Goal: Information Seeking & Learning: Find specific page/section

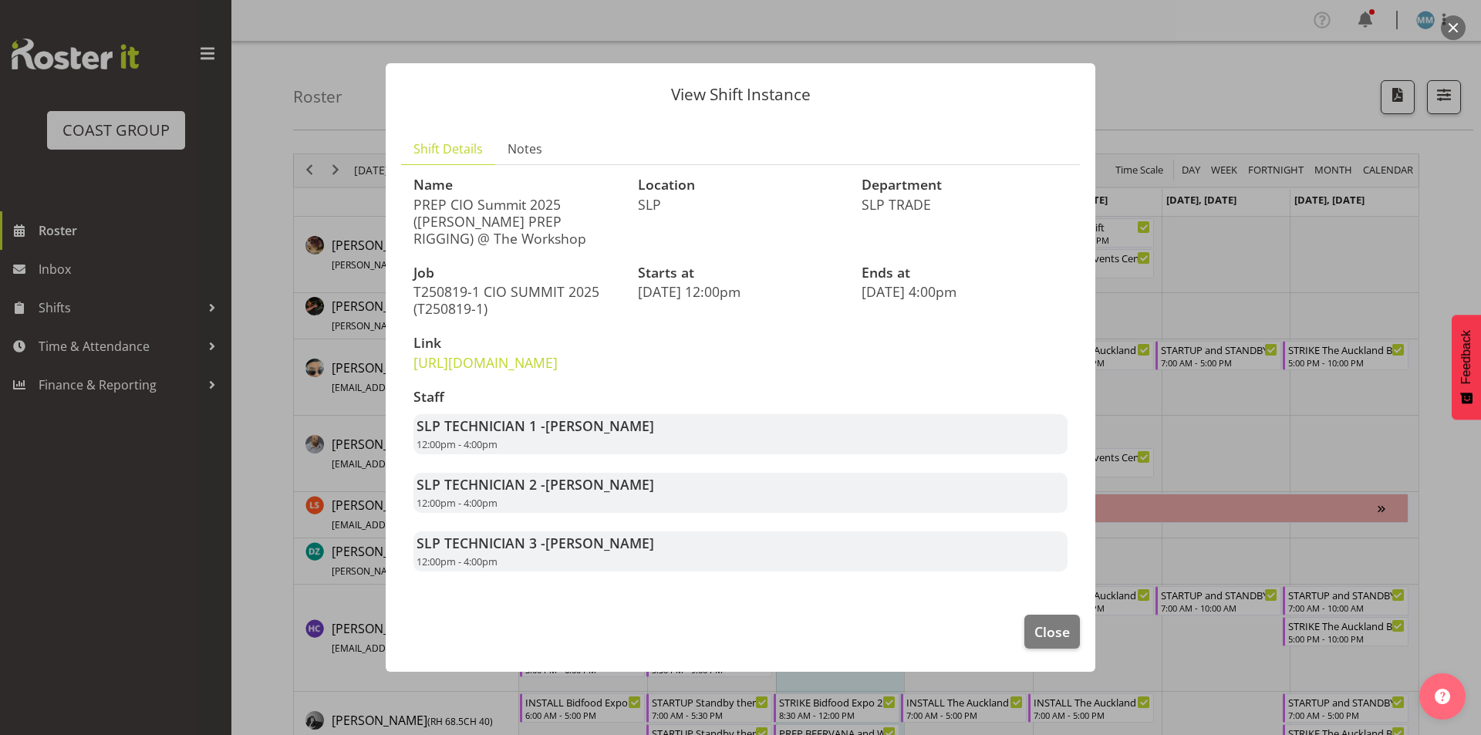
click at [228, 302] on div at bounding box center [740, 367] width 1481 height 735
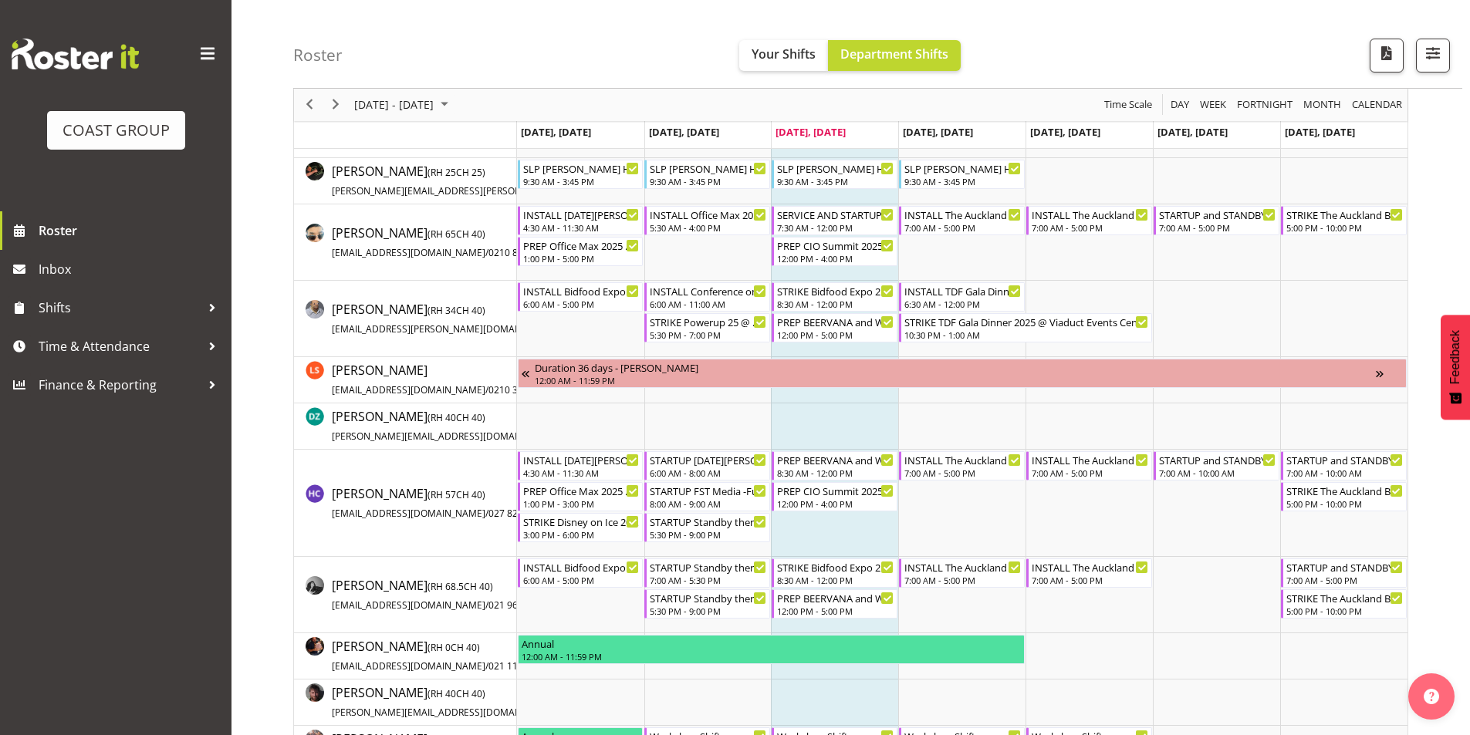
scroll to position [154, 0]
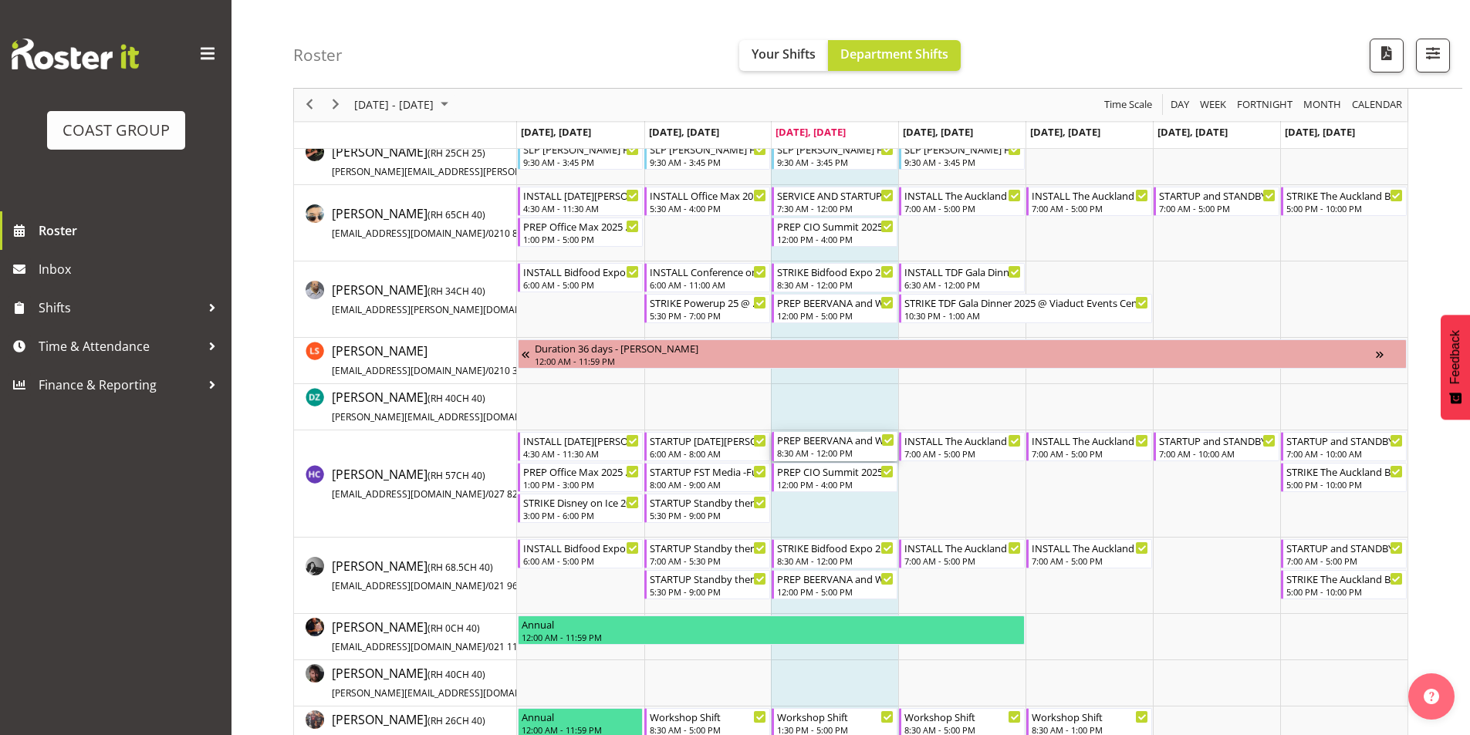
click at [832, 446] on div "PREP BEERVANA and WELLINGTON FOODSHOW 2025 LOAD INTO CONTAINER AT END)@ The Wor…" at bounding box center [835, 439] width 117 height 15
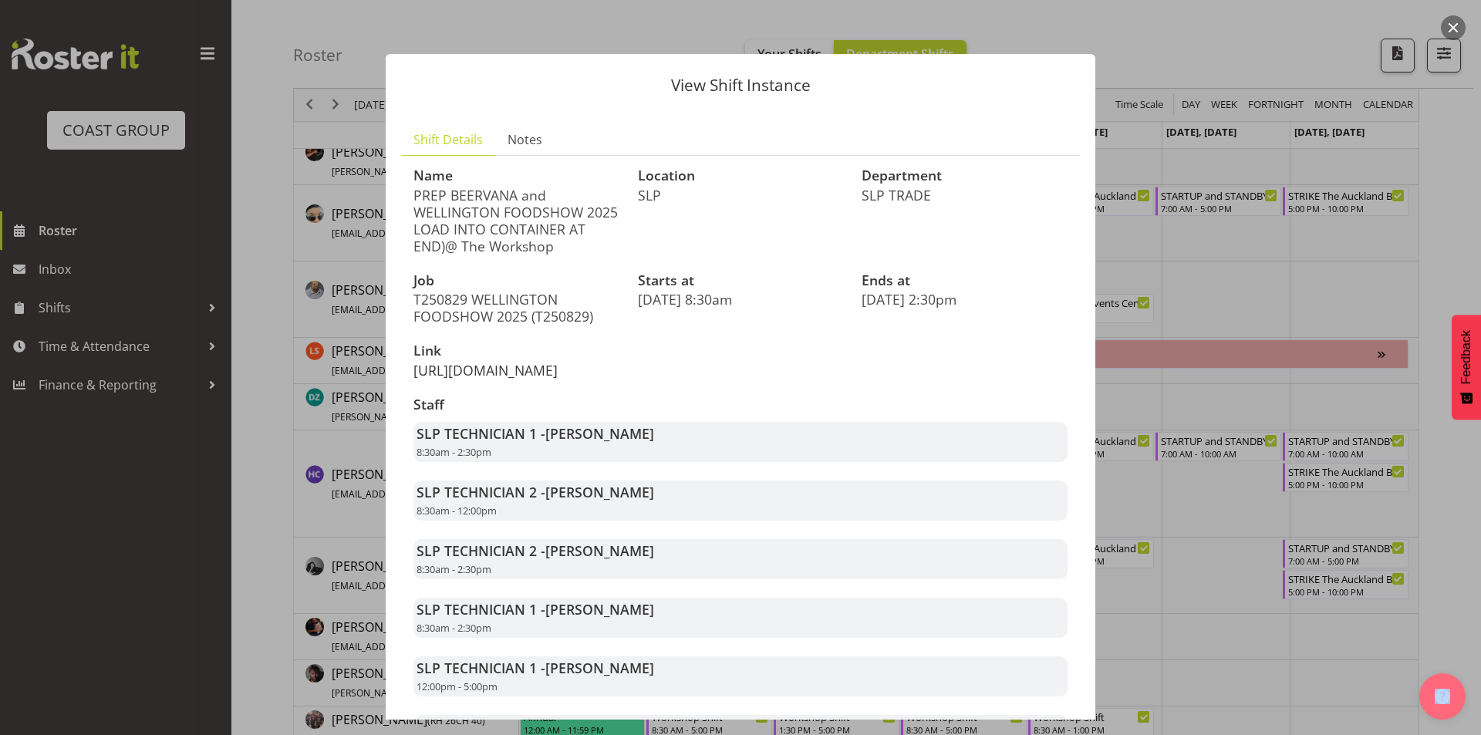
click at [516, 373] on link "[URL][DOMAIN_NAME]" at bounding box center [486, 370] width 144 height 19
click at [325, 427] on div at bounding box center [740, 367] width 1481 height 735
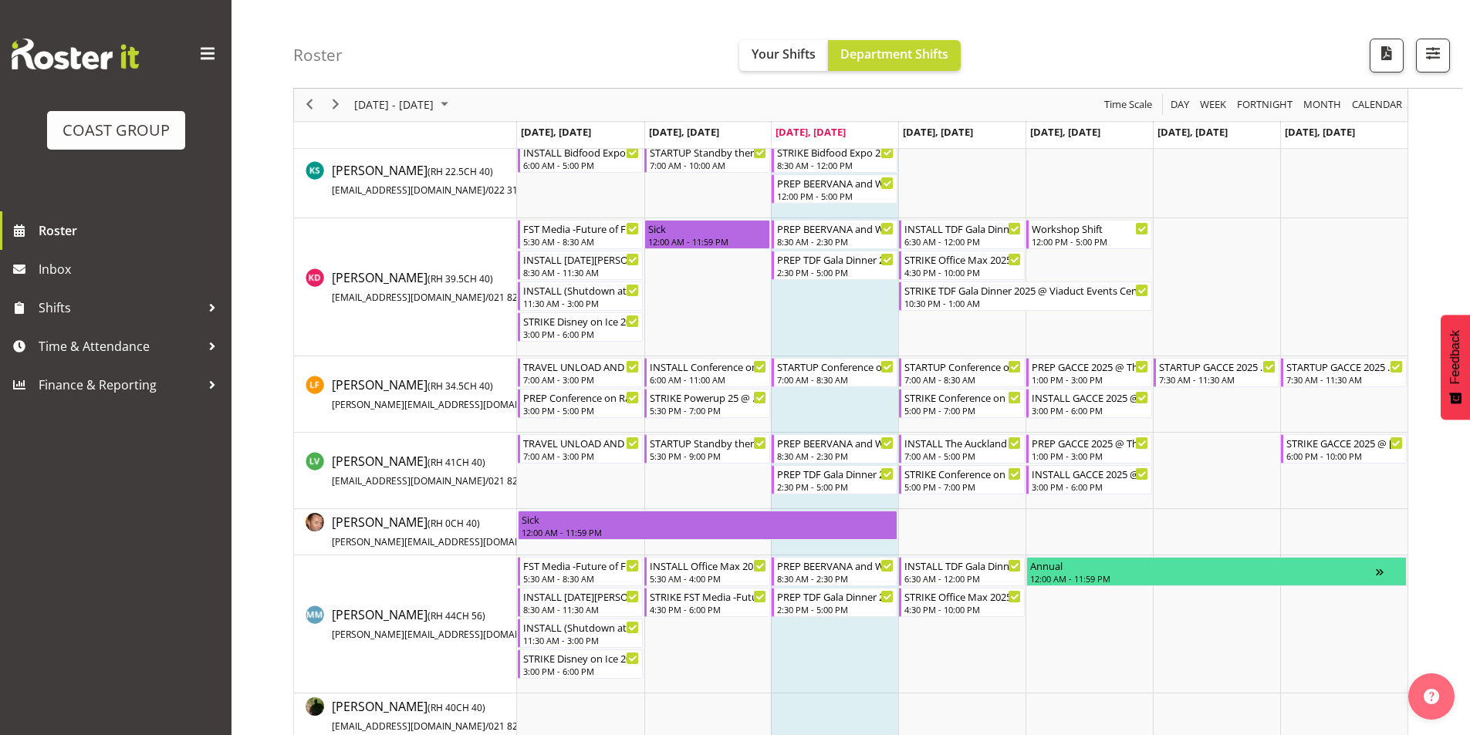
scroll to position [772, 0]
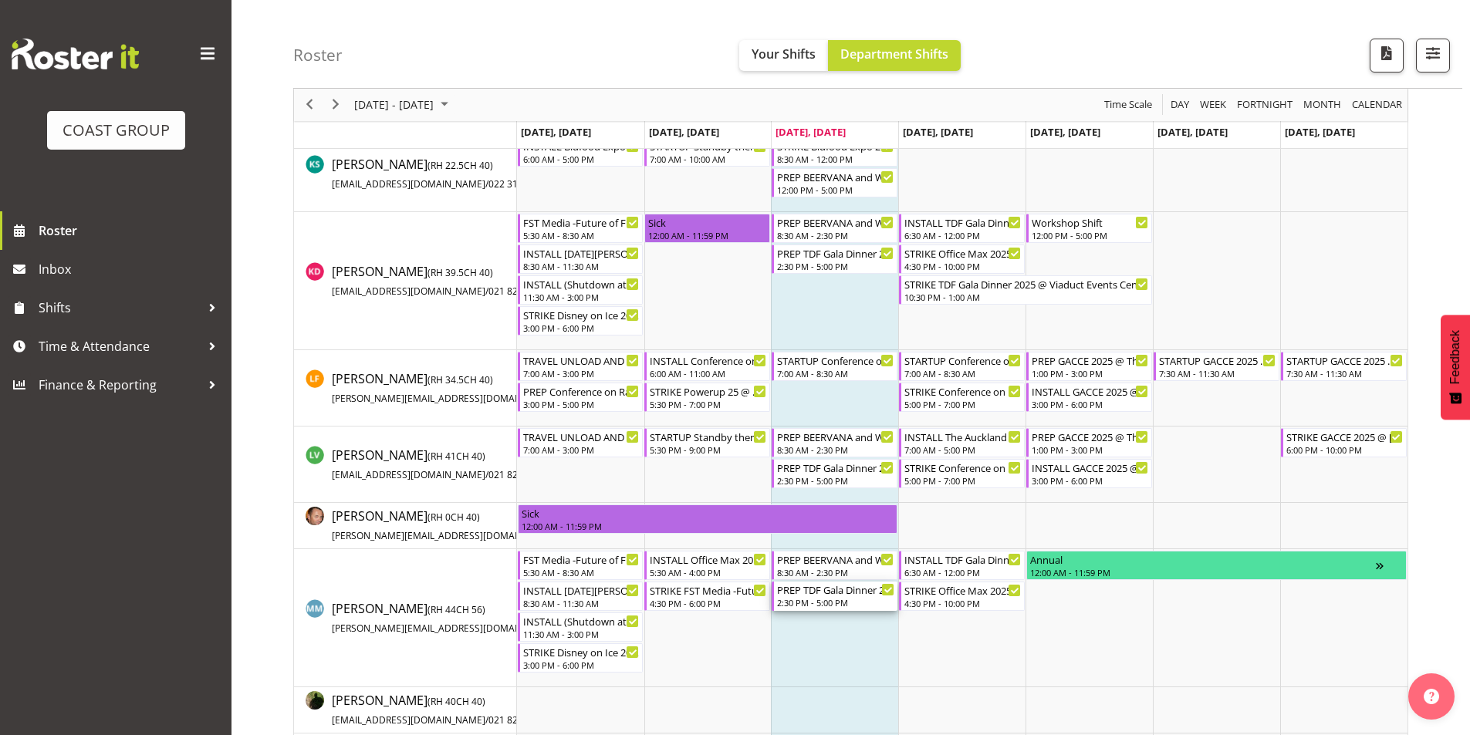
click at [829, 593] on div "PREP TDF Gala Dinner 2025 @ The Workshop" at bounding box center [835, 589] width 117 height 15
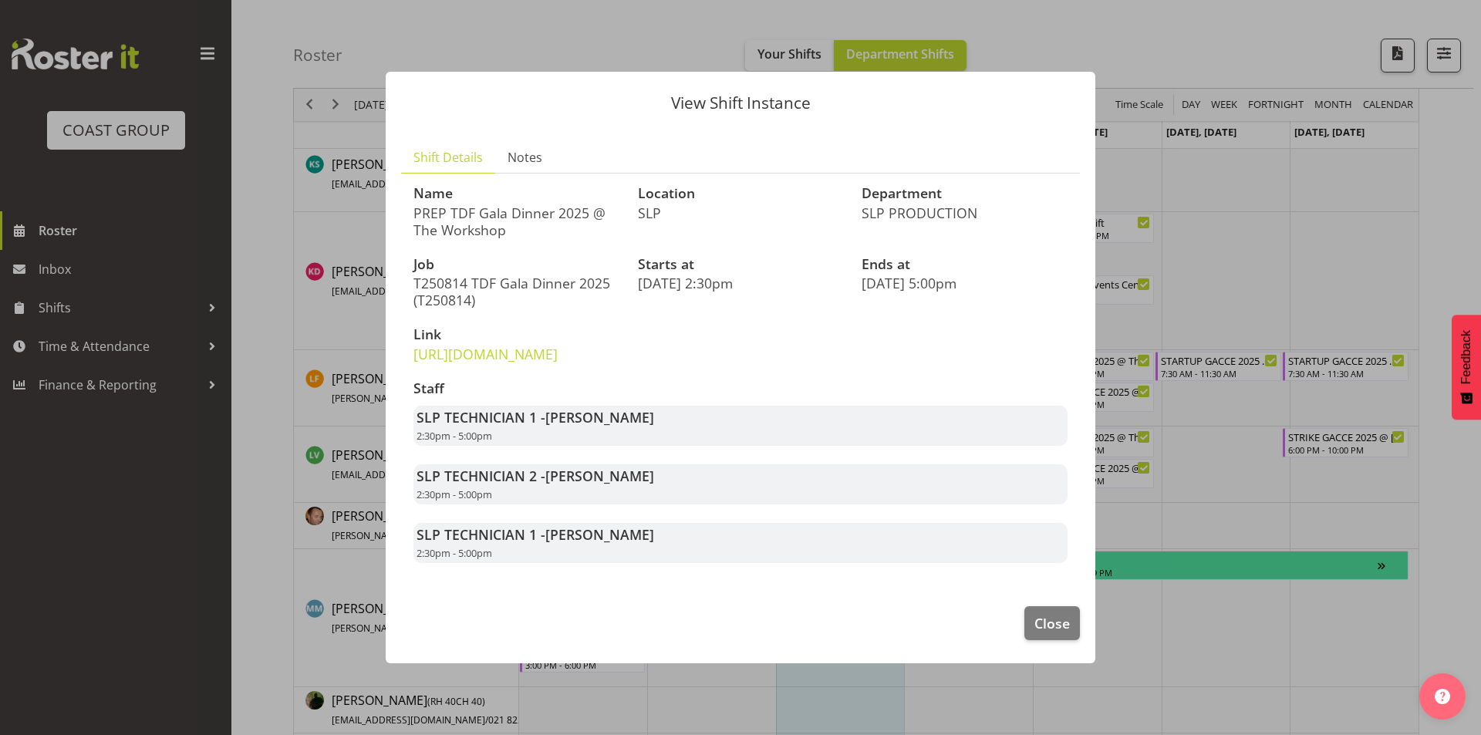
drag, startPoint x: 633, startPoint y: 486, endPoint x: 434, endPoint y: 474, distance: 198.7
click at [421, 475] on div "Staff SLP TECHNICIAN 1 - [PERSON_NAME] 2:30pm - 5:00pm SLP TECHNICIAN 2 - [PERS…" at bounding box center [740, 472] width 673 height 201
click at [269, 491] on div at bounding box center [740, 367] width 1481 height 735
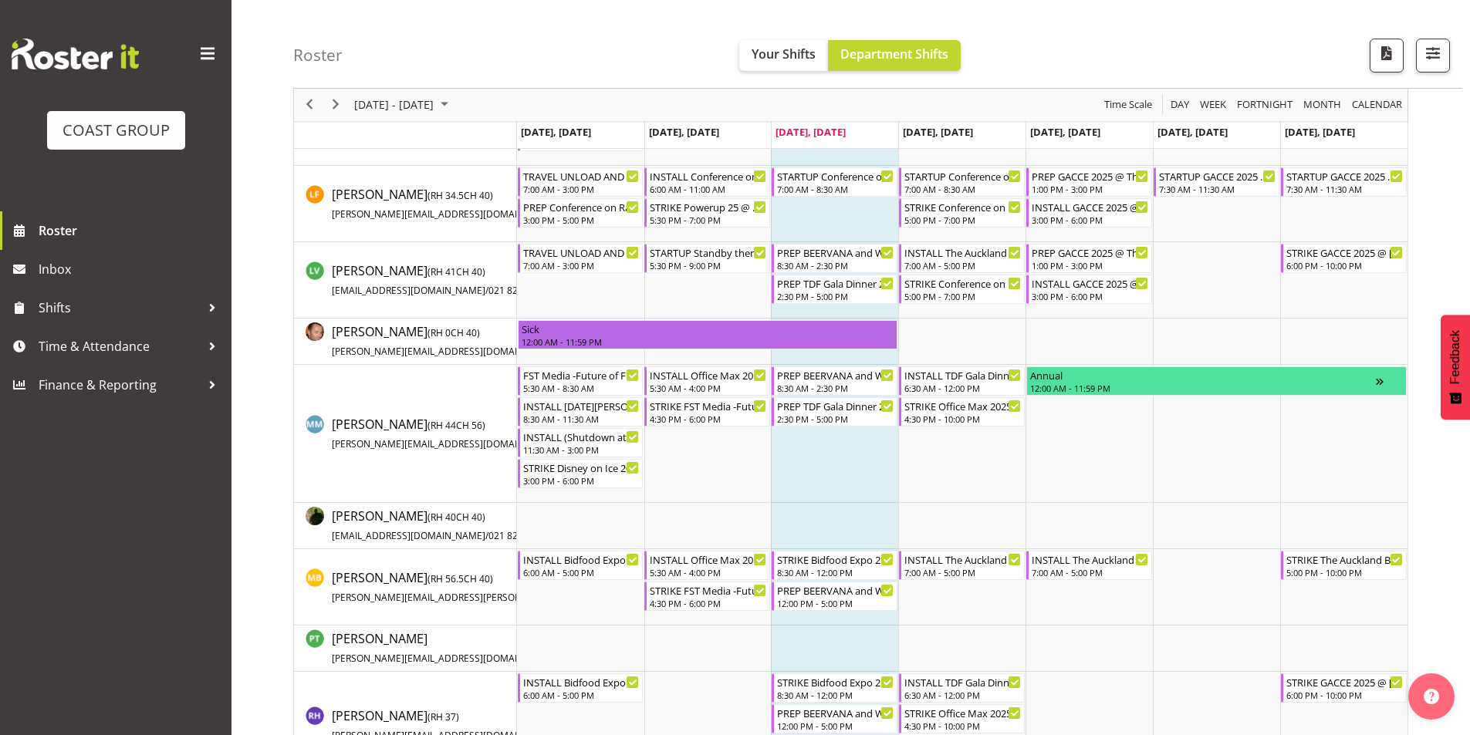
scroll to position [932, 0]
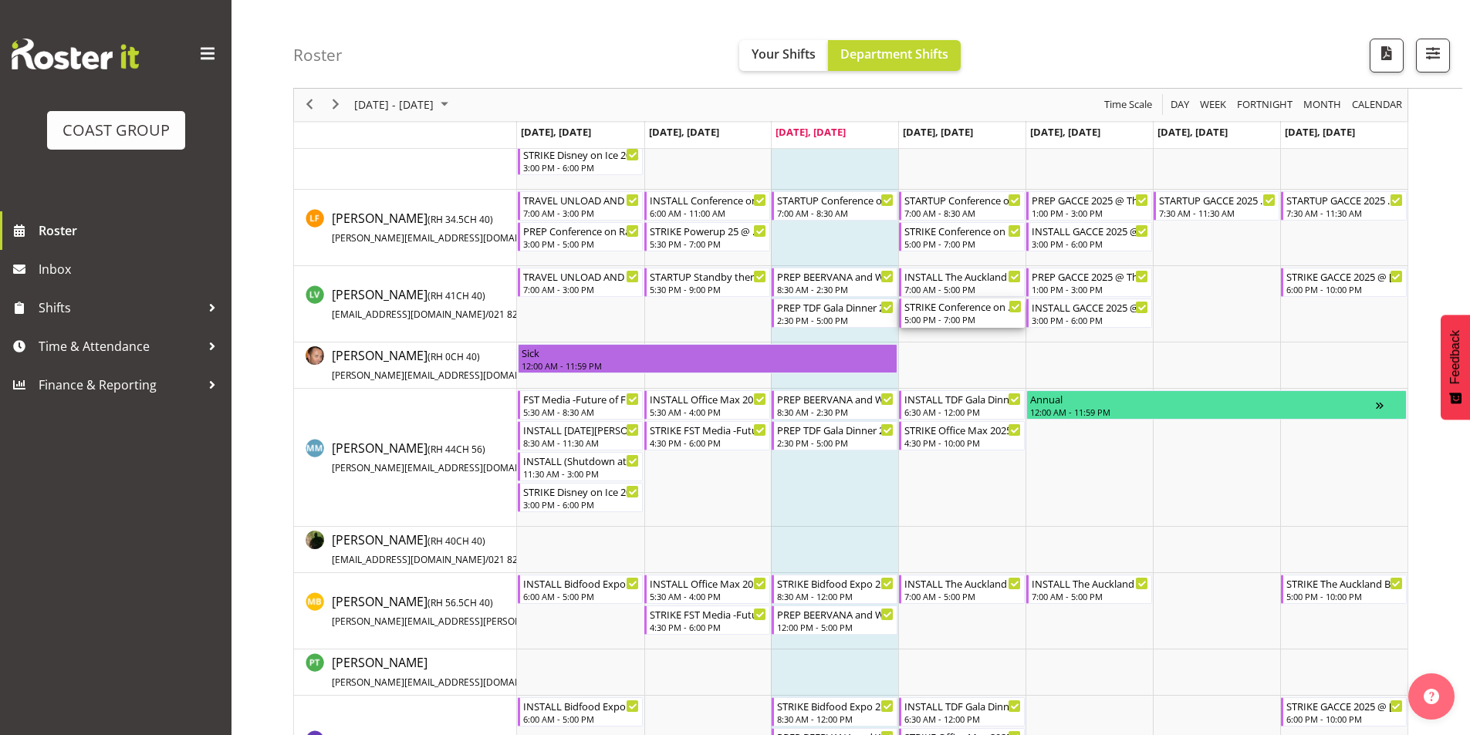
click at [950, 316] on div "5:00 PM - 7:00 PM" at bounding box center [962, 319] width 117 height 12
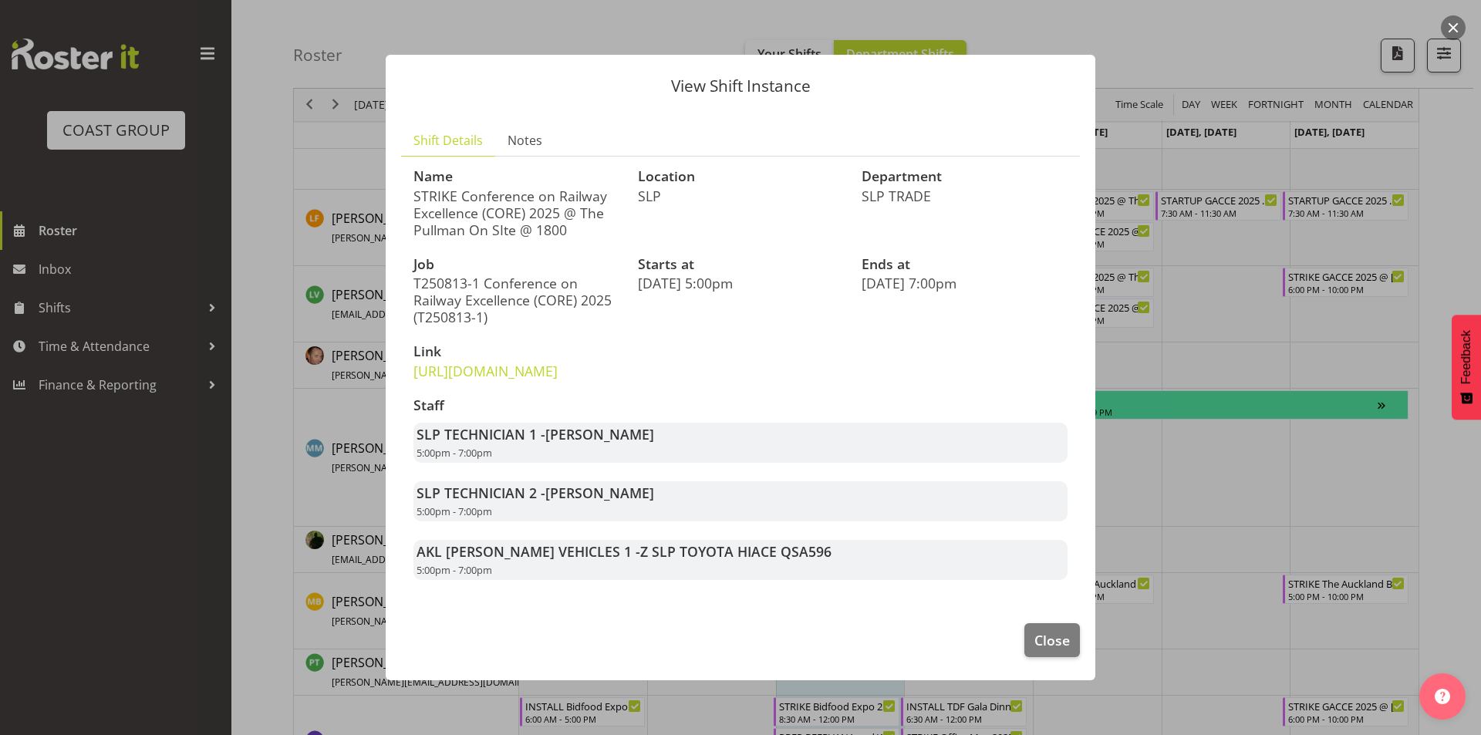
click at [532, 321] on p "T250813-1 Conference on Railway Excellence (CORE) 2025 (T250813-1)" at bounding box center [517, 300] width 206 height 51
click at [529, 380] on link "[URL][DOMAIN_NAME]" at bounding box center [486, 371] width 144 height 19
click at [1035, 650] on span "Close" at bounding box center [1052, 640] width 35 height 20
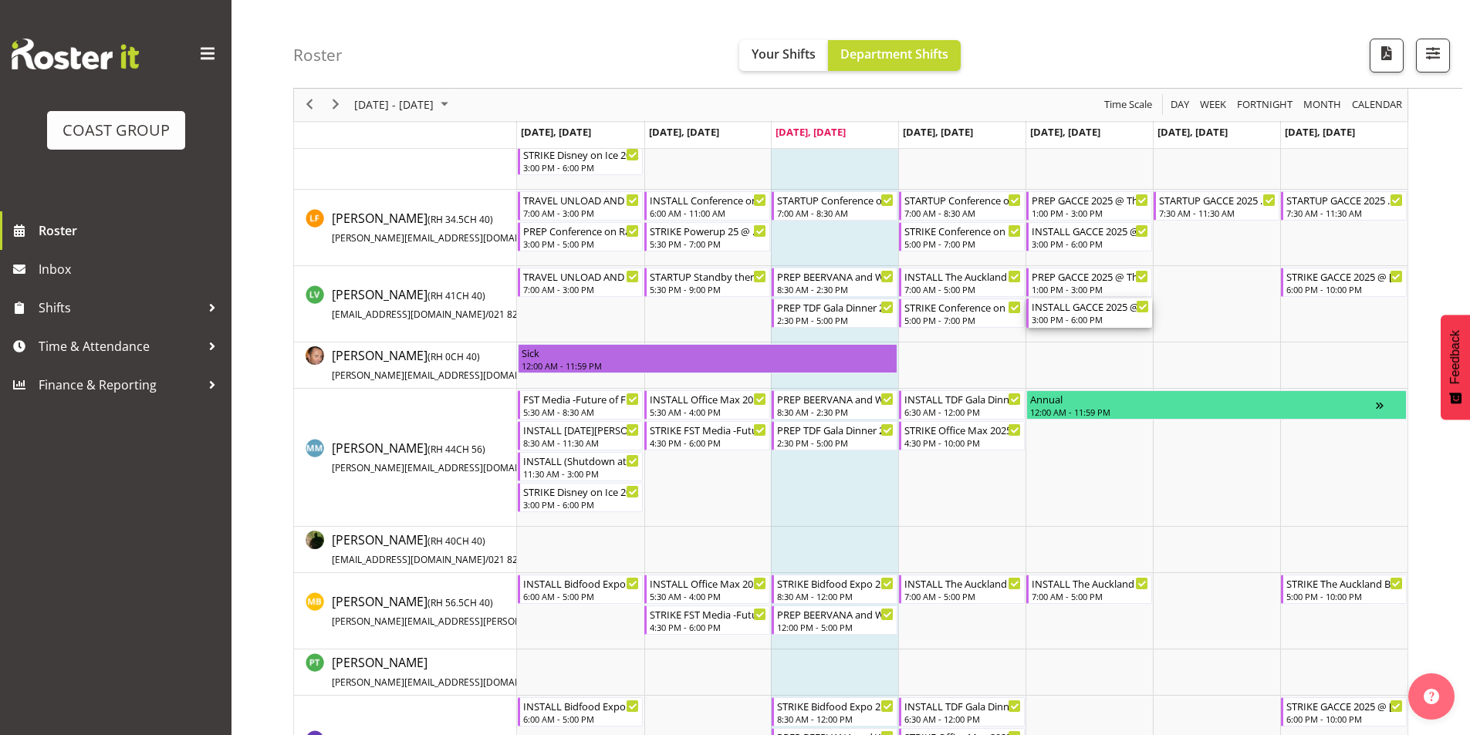
click at [1095, 312] on div "INSTALL GACCE 2025 @ [PERSON_NAME][GEOGRAPHIC_DATA][PERSON_NAME] On SIte @ 1600" at bounding box center [1090, 306] width 117 height 15
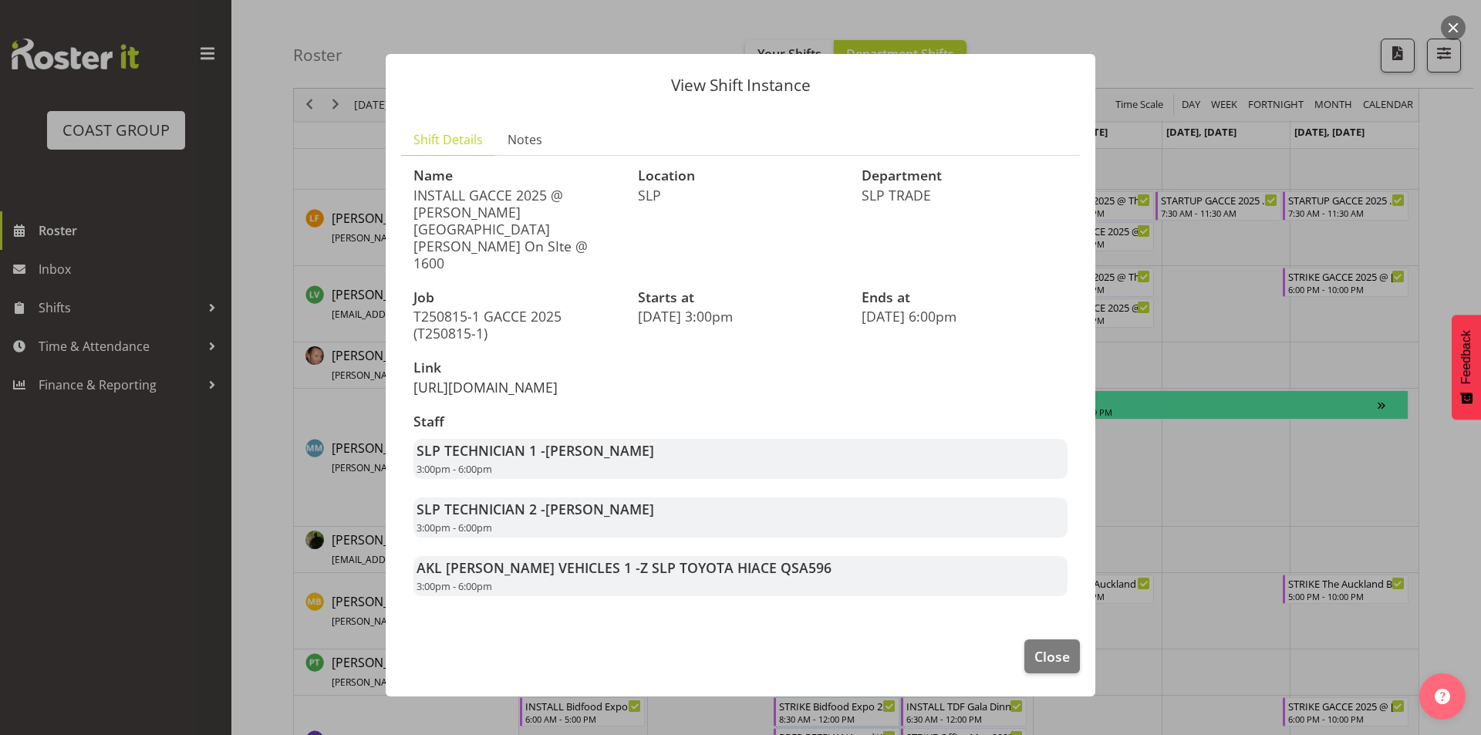
click at [459, 378] on link "[URL][DOMAIN_NAME]" at bounding box center [486, 387] width 144 height 19
click at [1045, 647] on span "Close" at bounding box center [1052, 657] width 35 height 20
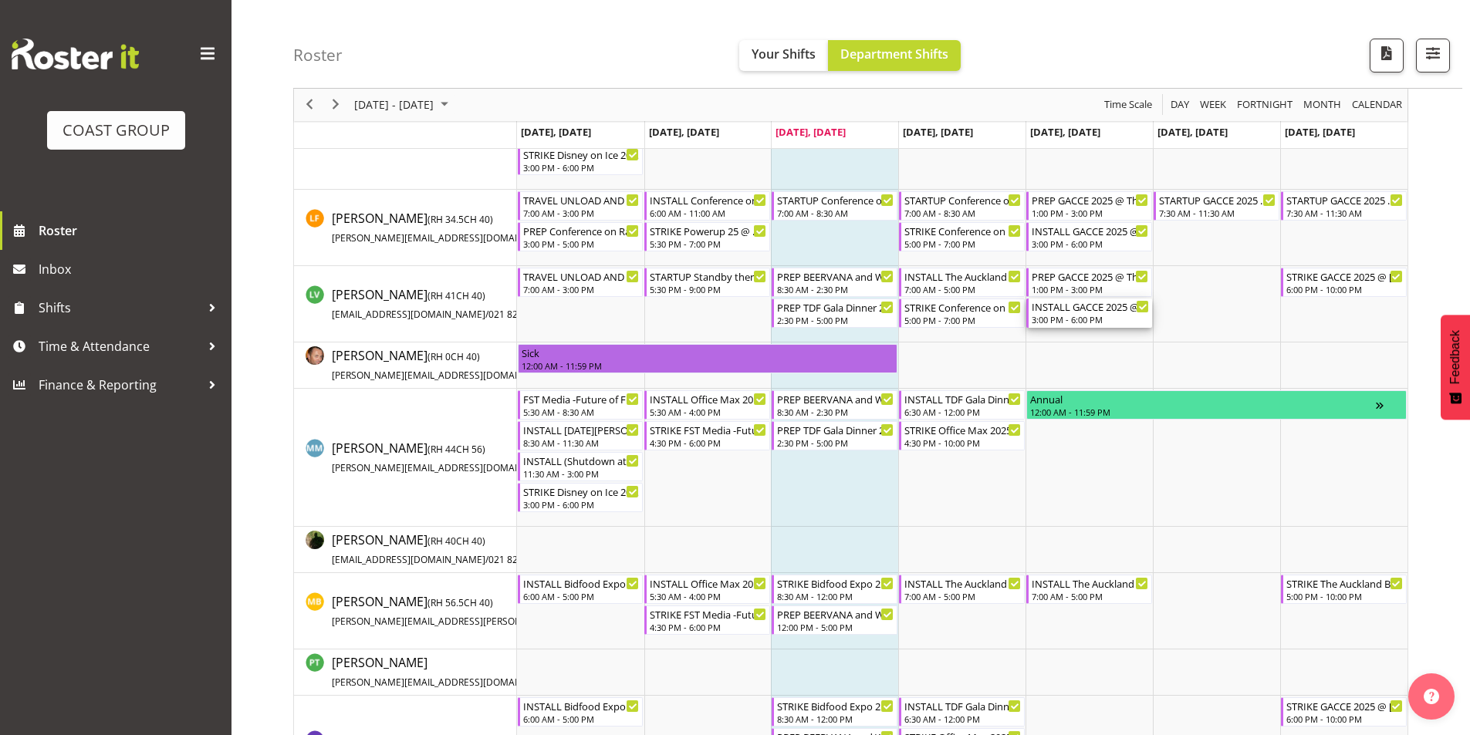
click at [1052, 315] on div "3:00 PM - 6:00 PM" at bounding box center [1090, 319] width 117 height 12
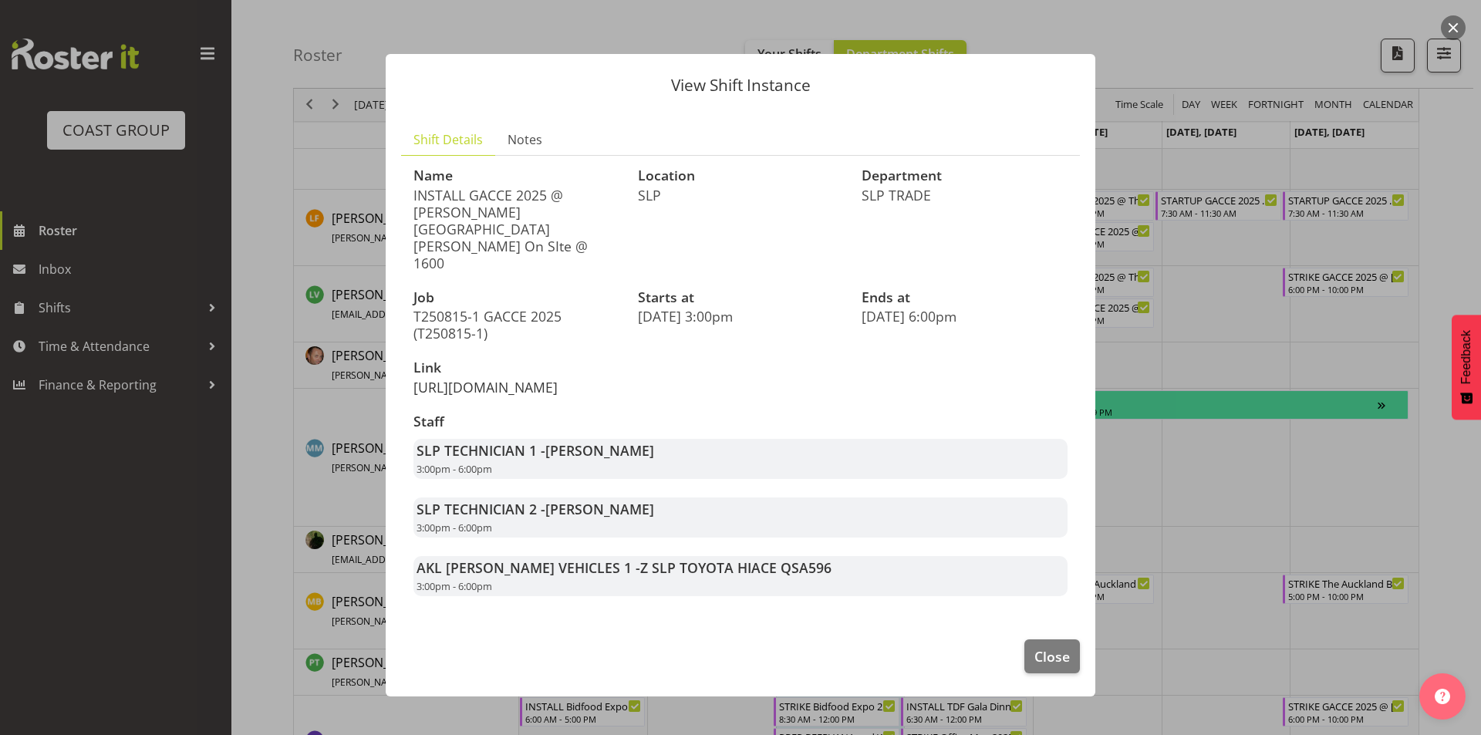
click at [465, 378] on link "[URL][DOMAIN_NAME]" at bounding box center [486, 387] width 144 height 19
click at [1050, 647] on span "Close" at bounding box center [1052, 657] width 35 height 20
